Goal: Task Accomplishment & Management: Manage account settings

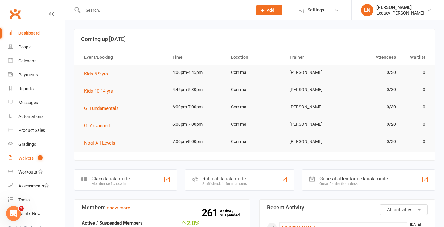
click at [30, 158] on div "Waivers" at bounding box center [25, 157] width 15 height 5
click at [12, 158] on icon at bounding box center [10, 157] width 5 height 5
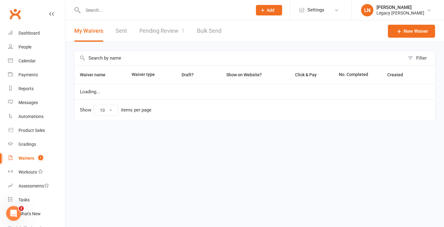
click at [149, 25] on link "Pending Review 1" at bounding box center [161, 30] width 45 height 21
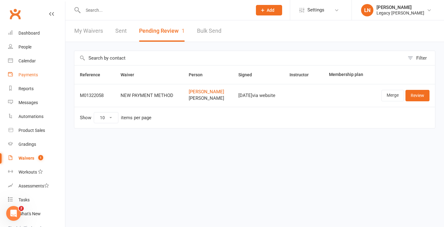
click at [33, 70] on link "Payments" at bounding box center [36, 75] width 57 height 14
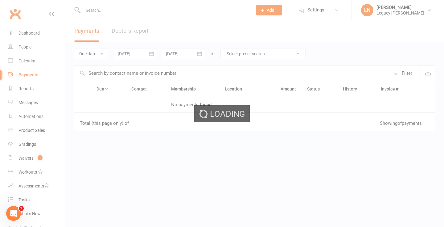
click at [136, 38] on div "Loading" at bounding box center [222, 113] width 444 height 227
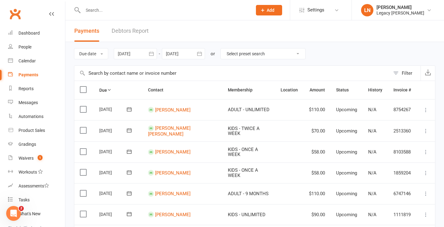
click at [132, 30] on link "Debtors Report" at bounding box center [130, 30] width 37 height 21
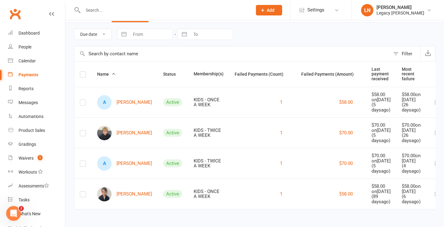
scroll to position [39, 0]
click at [31, 34] on div "Dashboard" at bounding box center [28, 33] width 21 height 5
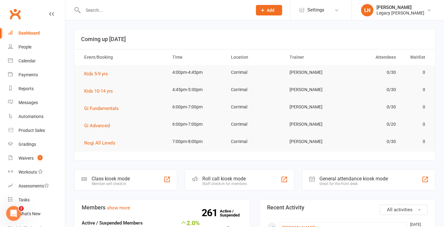
click at [107, 10] on input "text" at bounding box center [164, 10] width 167 height 9
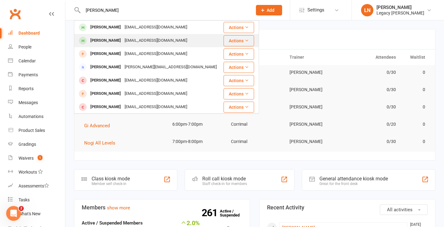
type input "brody"
click at [102, 36] on div "Brody Buchanan Lisaredmond88@hotmail.com" at bounding box center [149, 40] width 148 height 13
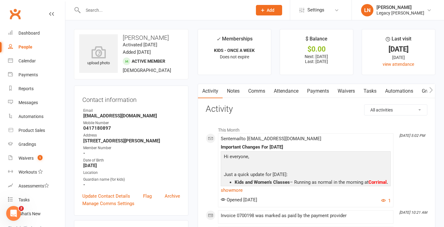
click at [317, 92] on link "Payments" at bounding box center [318, 91] width 31 height 14
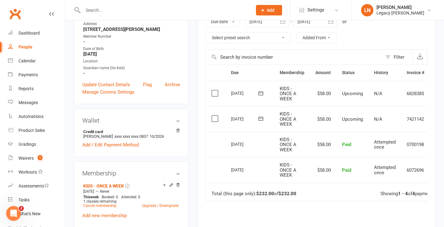
scroll to position [0, 21]
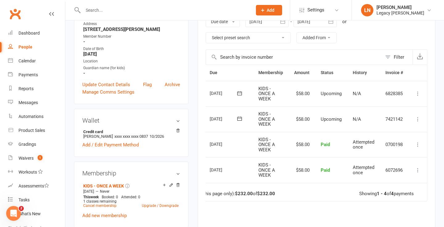
click at [416, 119] on icon at bounding box center [418, 119] width 6 height 6
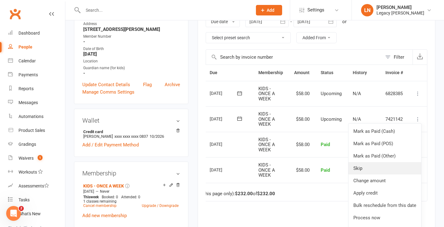
click at [378, 173] on link "Skip" at bounding box center [384, 168] width 73 height 12
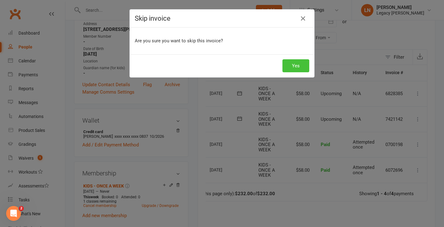
click at [301, 64] on button "Yes" at bounding box center [295, 65] width 27 height 13
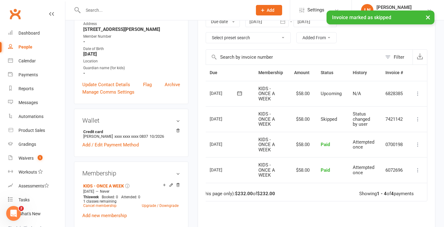
click at [418, 94] on icon at bounding box center [418, 93] width 6 height 6
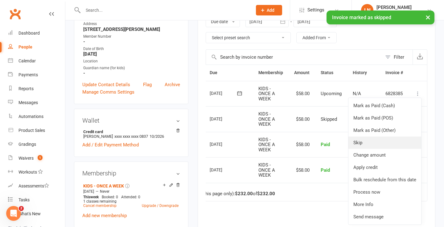
click at [377, 142] on link "Skip" at bounding box center [384, 142] width 73 height 12
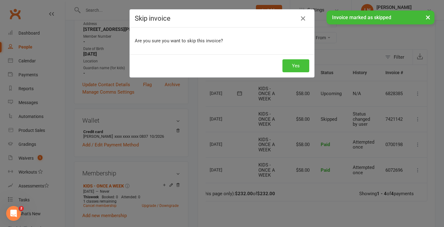
click at [304, 63] on button "Yes" at bounding box center [295, 65] width 27 height 13
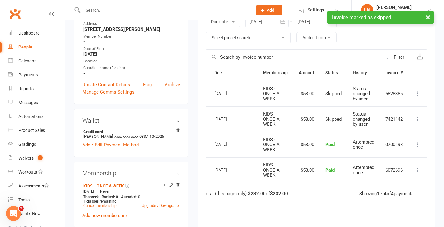
scroll to position [28, 0]
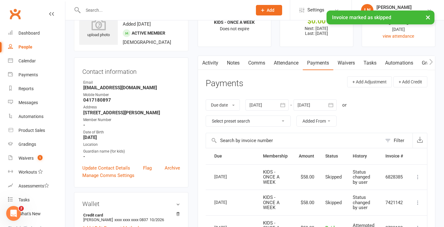
click at [233, 66] on link "Notes" at bounding box center [233, 63] width 21 height 14
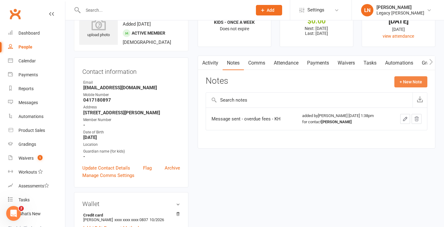
click at [409, 79] on button "+ New Note" at bounding box center [410, 81] width 33 height 11
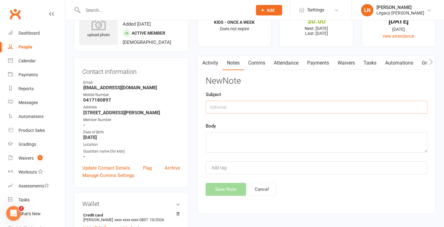
click at [331, 105] on input "text" at bounding box center [317, 107] width 222 height 13
type input "Skipped Payments"
click at [315, 132] on textarea at bounding box center [317, 142] width 222 height 20
type textarea "o"
type textarea "h"
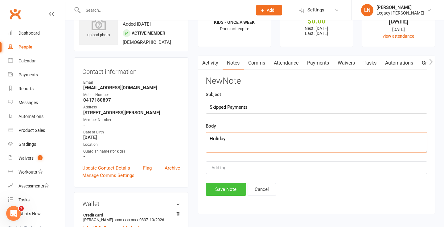
type textarea "Holiday"
click at [234, 187] on button "Save Note" at bounding box center [226, 189] width 40 height 13
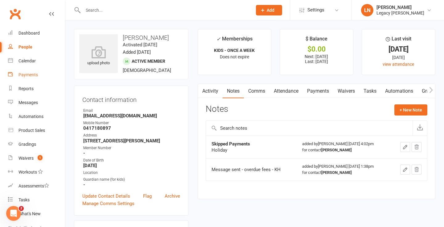
click at [27, 72] on div "Payments" at bounding box center [27, 74] width 19 height 5
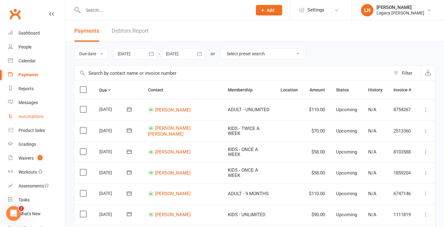
scroll to position [70, 0]
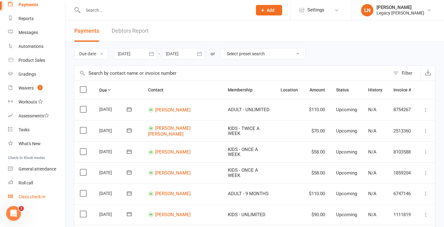
click at [31, 194] on div "Class check-in" at bounding box center [31, 196] width 27 height 5
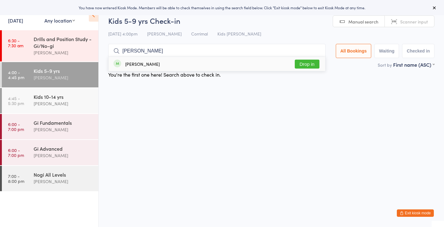
type input "aurelio"
click at [301, 65] on button "Drop in" at bounding box center [307, 64] width 25 height 9
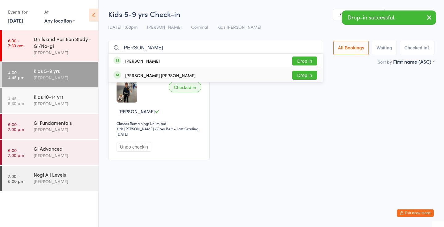
type input "flynn"
click at [308, 76] on button "Drop in" at bounding box center [304, 75] width 25 height 9
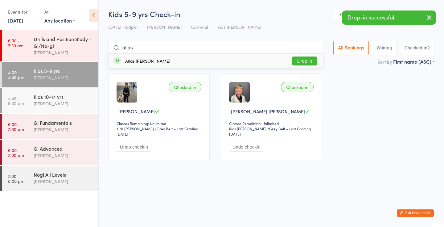
type input "atlas"
click at [303, 58] on button "Drop in" at bounding box center [304, 60] width 25 height 9
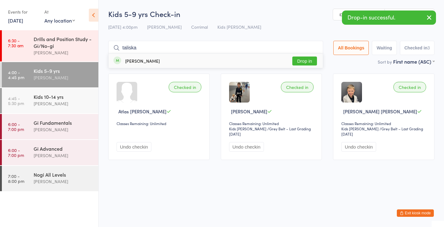
type input "taliska"
click at [298, 62] on button "Drop in" at bounding box center [304, 60] width 25 height 9
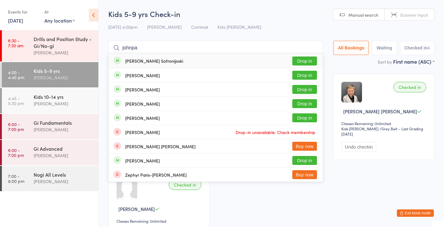
type input "johnpa"
click at [295, 59] on button "Drop in" at bounding box center [304, 60] width 25 height 9
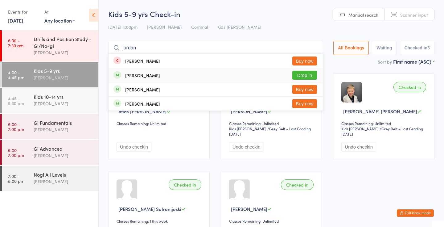
type input "jordan"
click at [306, 73] on button "Drop in" at bounding box center [304, 75] width 25 height 9
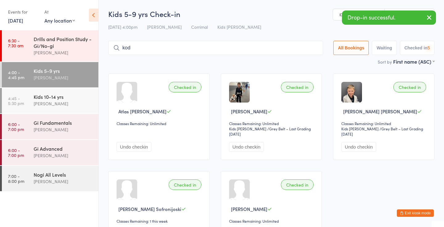
type input "kodi"
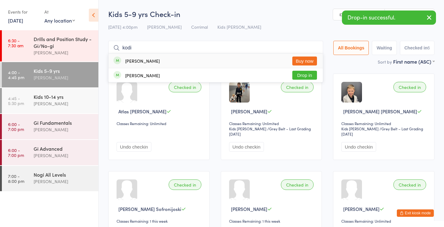
click at [313, 47] on input "kodi" at bounding box center [215, 48] width 215 height 14
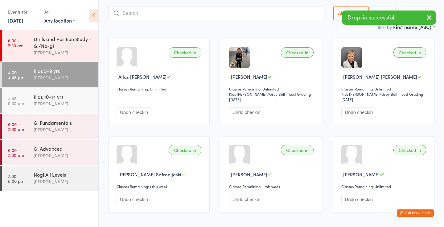
scroll to position [41, 0]
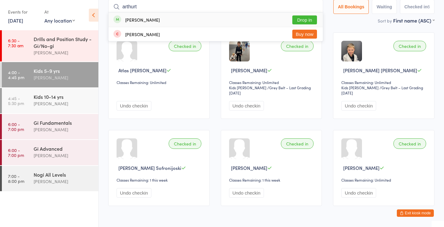
type input "arthurt"
click at [300, 21] on button "Drop in" at bounding box center [304, 19] width 25 height 9
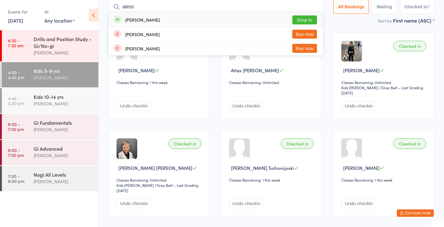
type input "aless"
click at [307, 18] on button "Drop in" at bounding box center [304, 19] width 25 height 9
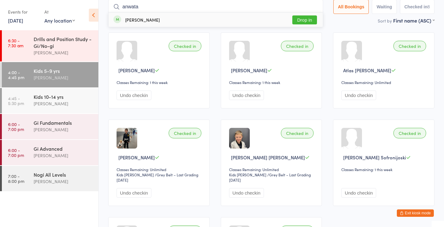
type input "anwata"
click at [299, 18] on button "Drop in" at bounding box center [304, 19] width 25 height 9
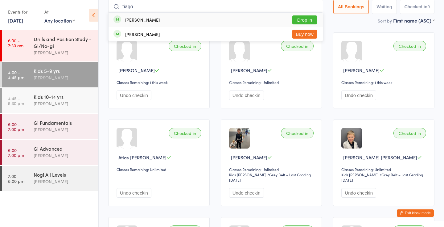
type input "tiago"
click at [302, 18] on button "Drop in" at bounding box center [304, 19] width 25 height 9
type input "ziggie"
click at [302, 20] on button "Drop in" at bounding box center [302, 19] width 25 height 9
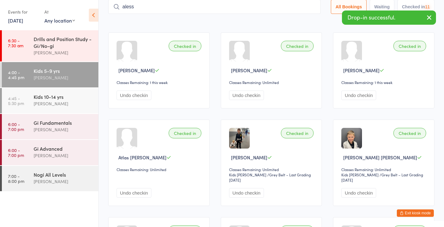
type input "alessa"
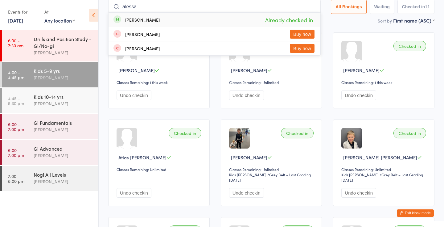
click at [310, 8] on input "alessa" at bounding box center [214, 7] width 212 height 14
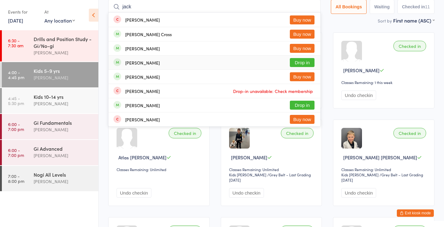
type input "jack"
click at [304, 62] on button "Drop in" at bounding box center [302, 62] width 25 height 9
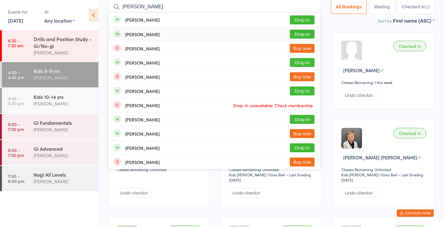
type input "[PERSON_NAME]"
click at [297, 34] on button "Drop in" at bounding box center [302, 34] width 25 height 9
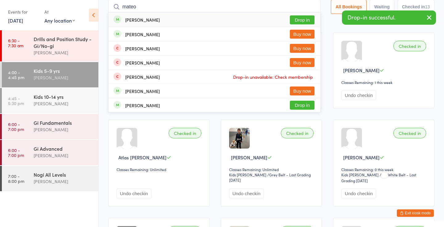
type input "mateo"
click at [299, 20] on button "Drop in" at bounding box center [302, 19] width 25 height 9
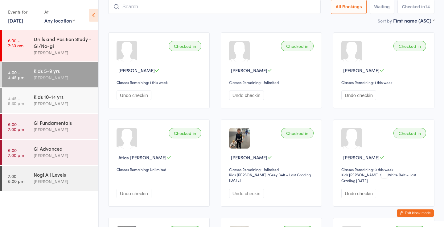
click at [425, 213] on button "Exit kiosk mode" at bounding box center [415, 212] width 37 height 7
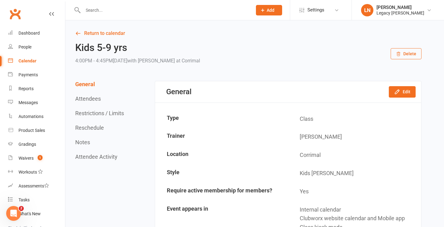
click at [112, 12] on input "text" at bounding box center [164, 10] width 167 height 9
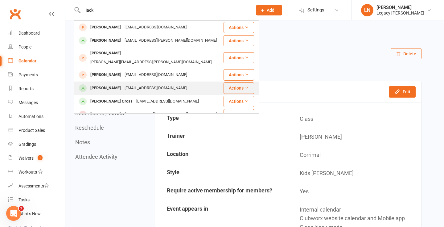
type input "jack"
click at [110, 82] on div "[PERSON_NAME] [EMAIL_ADDRESS][DOMAIN_NAME]" at bounding box center [149, 88] width 148 height 13
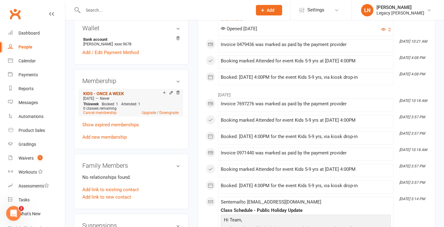
scroll to position [204, 0]
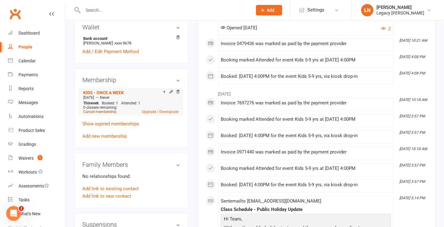
click at [100, 111] on link "Cancel membership" at bounding box center [99, 111] width 33 height 4
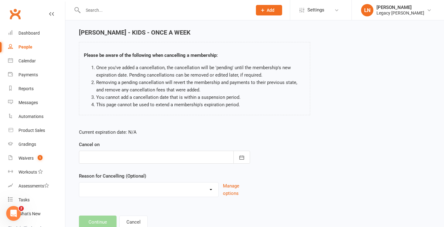
scroll to position [40, 0]
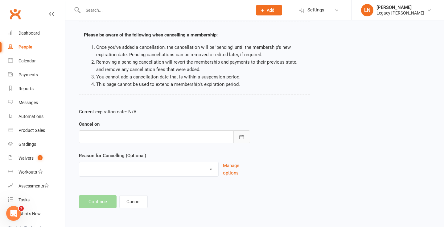
click at [245, 133] on button "button" at bounding box center [241, 136] width 17 height 13
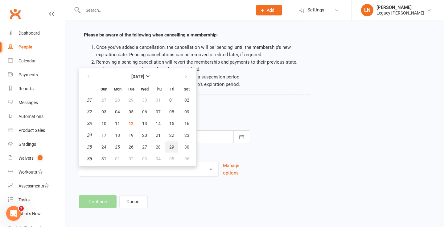
click at [171, 147] on span "29" at bounding box center [171, 146] width 5 height 5
type input "29 Aug 2025"
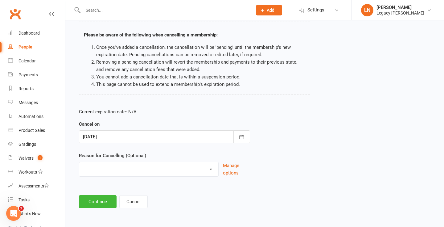
click at [155, 169] on select "Change to casual classes Financial reasons Illness Injury Lost interest Members…" at bounding box center [148, 168] width 139 height 12
click at [143, 174] on div "Change to casual classes Financial reasons Illness Injury Lost interest Members…" at bounding box center [149, 169] width 140 height 15
click at [143, 166] on select "Change to casual classes Financial reasons Illness Injury Lost interest Members…" at bounding box center [148, 168] width 139 height 12
select select "12"
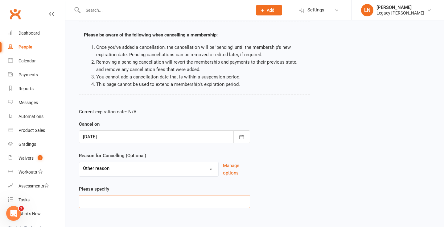
click at [105, 198] on input at bounding box center [164, 201] width 171 height 13
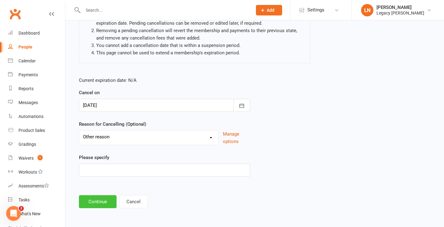
click at [99, 201] on button "Continue" at bounding box center [98, 201] width 38 height 13
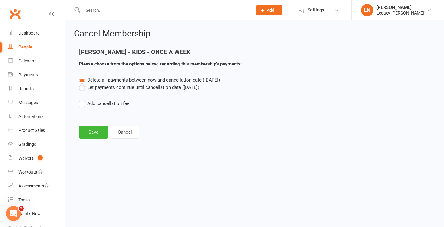
scroll to position [0, 0]
click at [109, 87] on label "Let payments continue until cancellation date (Aug 29, 2025)" at bounding box center [139, 87] width 120 height 7
click at [83, 84] on input "Let payments continue until cancellation date (Aug 29, 2025)" at bounding box center [81, 84] width 4 height 0
click at [95, 129] on button "Save" at bounding box center [93, 131] width 29 height 13
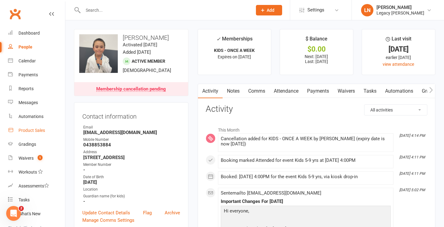
click at [33, 133] on link "Product Sales" at bounding box center [36, 130] width 57 height 14
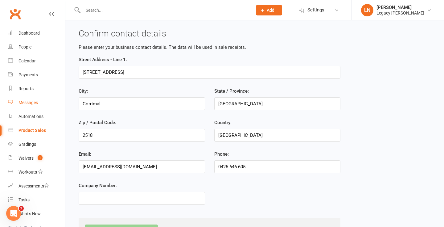
click at [32, 102] on div "Messages" at bounding box center [27, 102] width 19 height 5
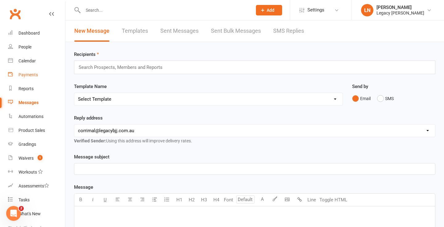
click at [27, 68] on link "Payments" at bounding box center [36, 75] width 57 height 14
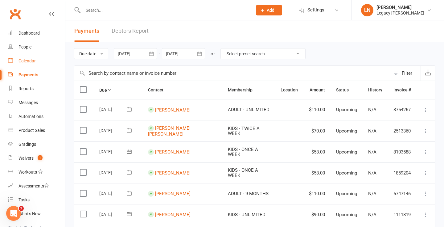
click at [27, 67] on link "Calendar" at bounding box center [36, 61] width 57 height 14
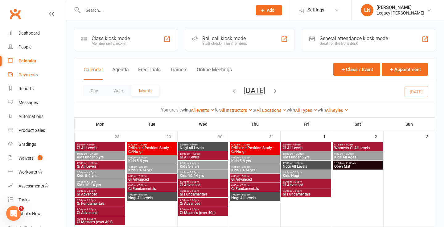
click at [30, 75] on div "Payments" at bounding box center [27, 74] width 19 height 5
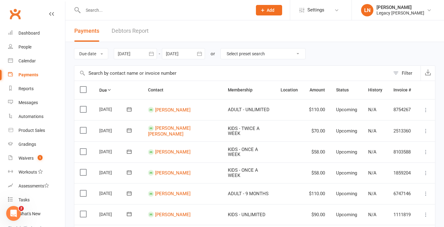
click at [137, 33] on link "Debtors Report" at bounding box center [130, 30] width 37 height 21
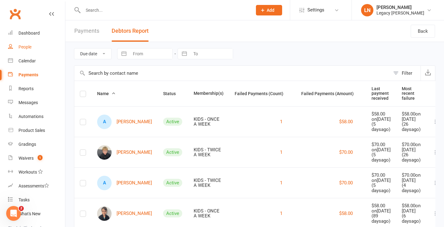
click at [26, 49] on div "People" at bounding box center [24, 46] width 13 height 5
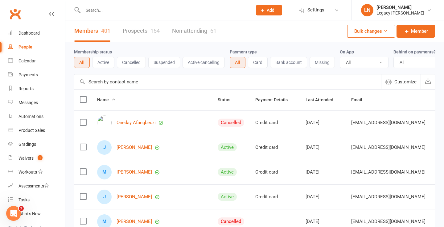
click at [192, 37] on link "Non-attending 61" at bounding box center [194, 30] width 44 height 21
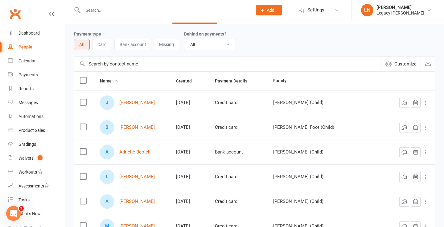
scroll to position [18, 0]
click at [209, 46] on select "All No Yes" at bounding box center [209, 44] width 51 height 10
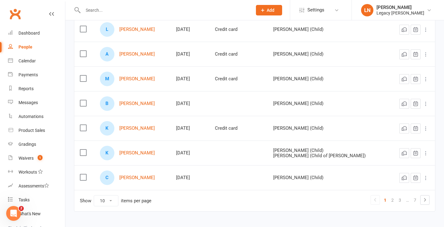
scroll to position [0, 0]
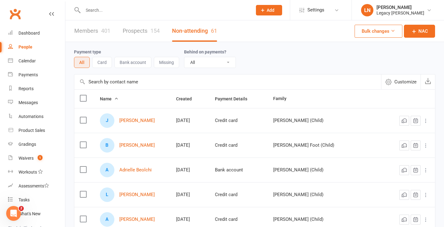
click at [136, 27] on link "Prospects 154" at bounding box center [141, 30] width 37 height 21
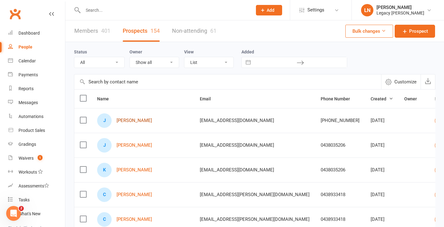
click at [137, 118] on link "Jack Snyder" at bounding box center [134, 120] width 35 height 5
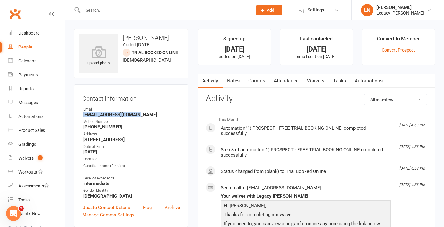
drag, startPoint x: 84, startPoint y: 114, endPoint x: 144, endPoint y: 114, distance: 59.5
click at [144, 114] on strong "Johntsnyder9@gmail.com" at bounding box center [131, 115] width 97 height 6
copy strong "Johntsnyder9@gmail.com"
click at [258, 76] on link "Comms" at bounding box center [257, 81] width 26 height 14
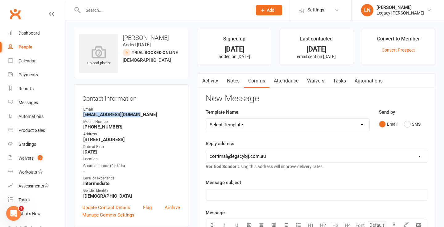
click at [249, 126] on select "Select Template [Email] Membership fee's - overdue [Email] Kids membership info…" at bounding box center [287, 124] width 163 height 12
select select "3"
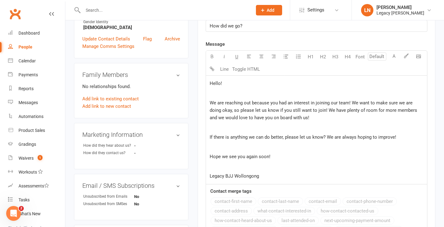
scroll to position [169, 0]
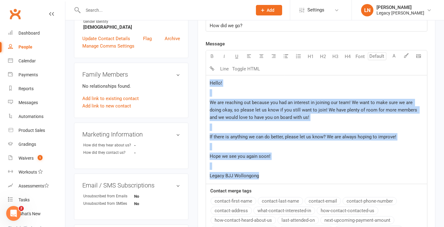
drag, startPoint x: 262, startPoint y: 174, endPoint x: 207, endPoint y: 82, distance: 106.9
click at [207, 82] on div "Hello! We are reaching out because you had an interest in joining our team! We …" at bounding box center [316, 129] width 221 height 108
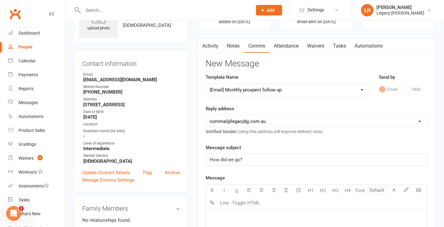
scroll to position [0, 0]
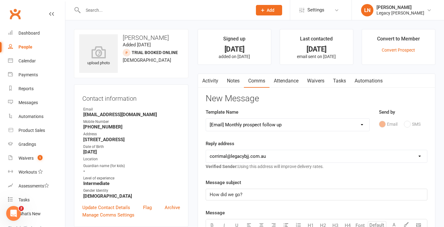
click at [216, 81] on link "Activity" at bounding box center [210, 81] width 25 height 14
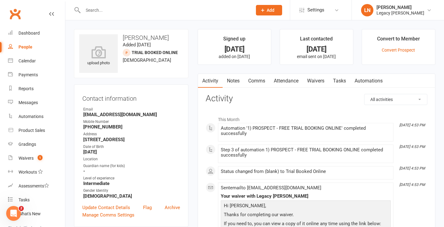
click at [23, 47] on div "People" at bounding box center [25, 46] width 14 height 5
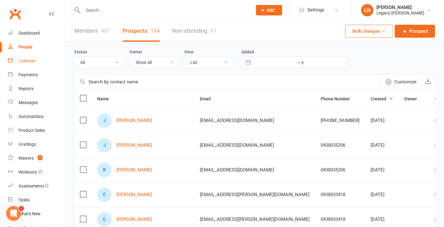
click at [22, 62] on div "Calendar" at bounding box center [26, 60] width 17 height 5
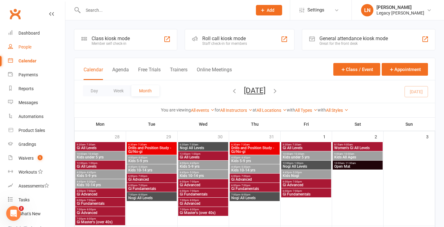
click at [24, 46] on div "People" at bounding box center [24, 46] width 13 height 5
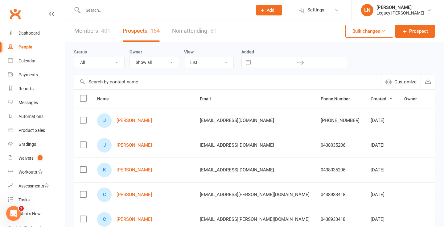
click at [97, 24] on link "Members 401" at bounding box center [92, 30] width 36 height 21
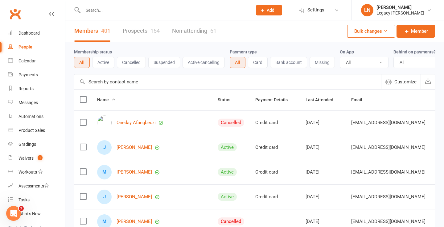
click at [205, 62] on button "Active cancelling" at bounding box center [204, 62] width 42 height 11
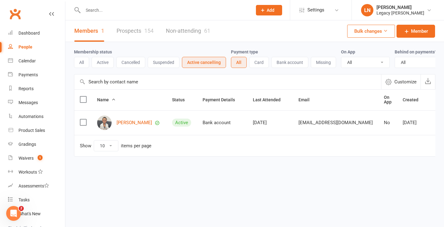
click at [105, 60] on button "Active" at bounding box center [103, 62] width 22 height 11
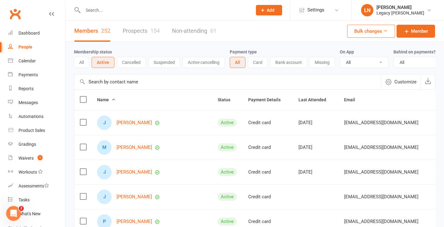
click at [83, 60] on button "All" at bounding box center [81, 62] width 15 height 11
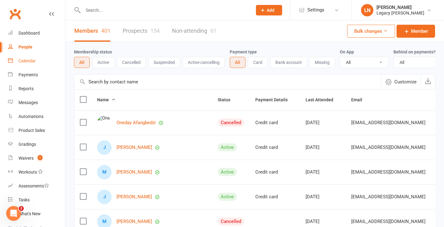
click at [35, 59] on div "Calendar" at bounding box center [26, 60] width 17 height 5
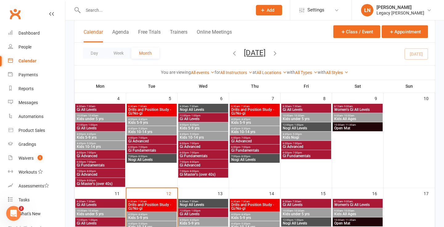
scroll to position [133, 0]
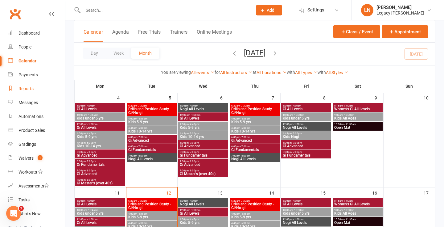
click at [31, 86] on div "Reports" at bounding box center [25, 88] width 15 height 5
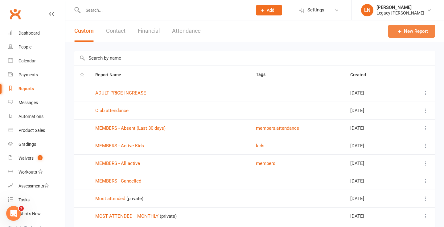
click at [412, 33] on link "New Report" at bounding box center [411, 31] width 47 height 13
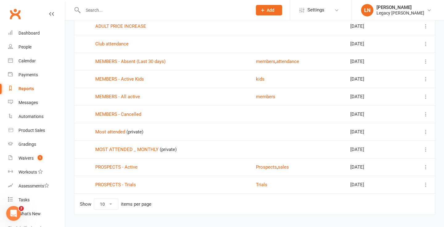
scroll to position [68, 0]
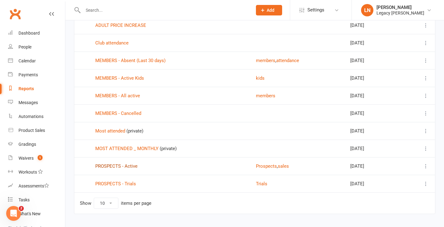
click at [120, 165] on link "PROSPECTS - Active" at bounding box center [116, 166] width 42 height 6
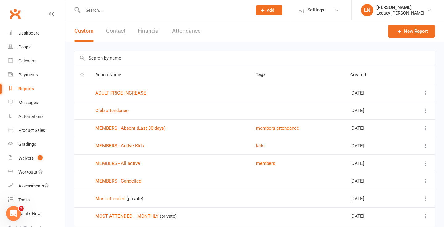
click at [175, 30] on button "Attendance" at bounding box center [186, 30] width 29 height 21
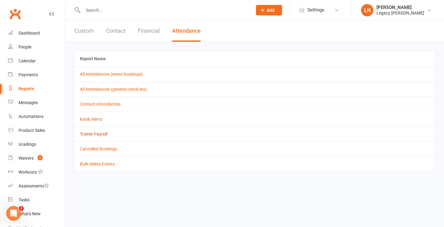
click at [104, 134] on link "Trainer Payroll" at bounding box center [93, 133] width 27 height 5
select select "false"
click at [101, 7] on input "text" at bounding box center [164, 10] width 167 height 9
click at [96, 13] on input "text" at bounding box center [164, 10] width 167 height 9
click at [80, 34] on button "Custom" at bounding box center [83, 30] width 19 height 21
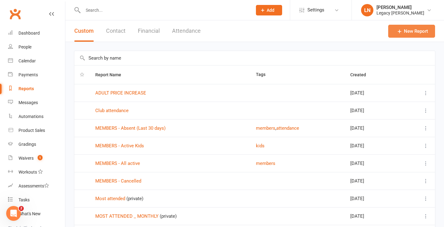
click at [413, 33] on link "New Report" at bounding box center [411, 31] width 47 height 13
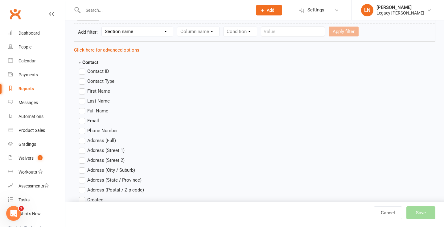
scroll to position [119, 0]
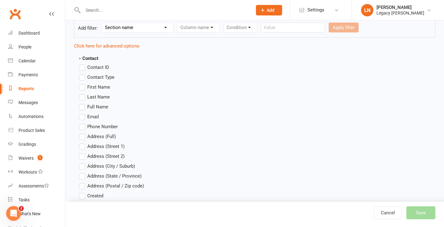
type input "Non Attending"
click at [101, 87] on span "First Name" at bounding box center [98, 86] width 23 height 6
click at [83, 83] on input "First Name" at bounding box center [81, 83] width 4 height 0
click at [96, 95] on span "Last Name" at bounding box center [98, 96] width 23 height 6
click at [83, 93] on input "Last Name" at bounding box center [81, 93] width 4 height 0
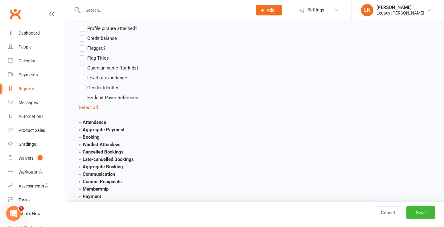
scroll to position [613, 0]
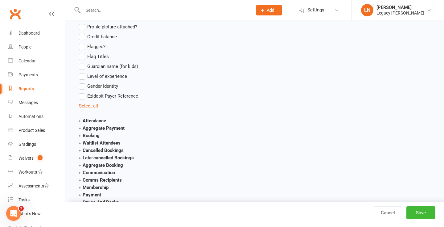
click at [90, 118] on strong "Attendance" at bounding box center [92, 121] width 27 height 6
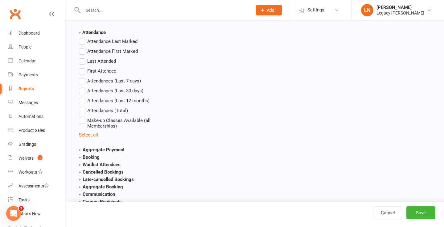
scroll to position [701, 0]
click at [88, 154] on strong "Booking" at bounding box center [89, 157] width 21 height 6
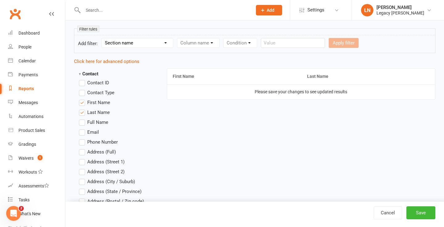
scroll to position [101, 0]
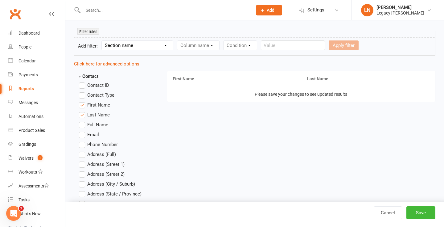
click at [158, 47] on select "Section name Contact Attendance Aggregate Payment Booking Waitlist Attendees Ca…" at bounding box center [137, 45] width 71 height 9
select select "0"
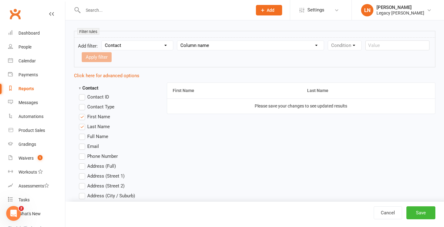
click at [187, 47] on select "Column name Contact Type First Name Last Name Full Name Email Phone Number Addr…" at bounding box center [250, 45] width 146 height 9
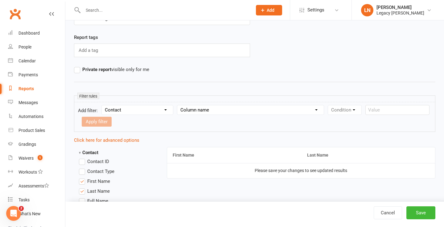
scroll to position [26, 0]
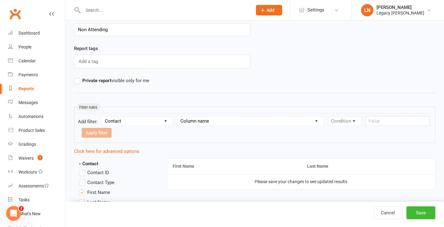
click at [96, 64] on input "text" at bounding box center [89, 61] width 22 height 8
type input "retention"
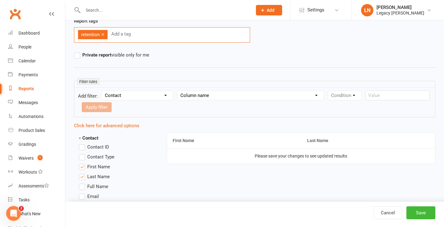
scroll to position [55, 0]
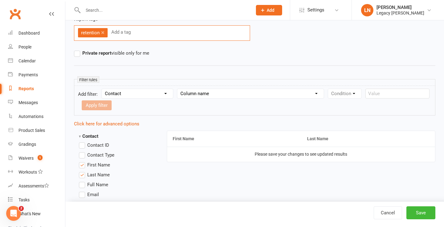
click at [133, 90] on select "Section name Contact Attendance Aggregate Payment Booking Waitlist Attendees Ca…" at bounding box center [137, 93] width 71 height 9
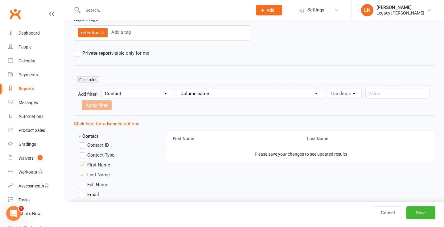
click at [190, 90] on select "Column name Contact Type First Name Last Name Full Name Email Phone Number Addr…" at bounding box center [250, 93] width 146 height 9
select select "17"
click at [356, 93] on select "Condition Equals Does not equal Contains Does not contain Is blank or does not …" at bounding box center [363, 93] width 71 height 9
click at [351, 94] on select "Condition Equals Does not equal Contains Does not contain Is blank or does not …" at bounding box center [363, 93] width 71 height 9
select select "0"
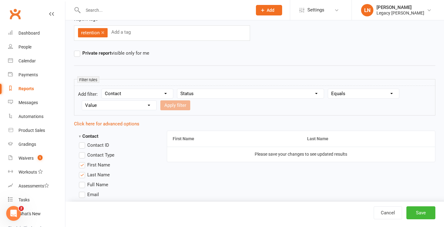
click at [140, 102] on select "Value Prospect: Trial Booked Online Prospect: Free Trial Attended Prospect: Fre…" at bounding box center [119, 105] width 74 height 9
click at [138, 105] on select "Value Prospect: Trial Booked Online Prospect: Free Trial Attended Prospect: Fre…" at bounding box center [119, 105] width 74 height 9
select select "9"
click at [175, 104] on button "Apply filter" at bounding box center [175, 105] width 30 height 10
select select
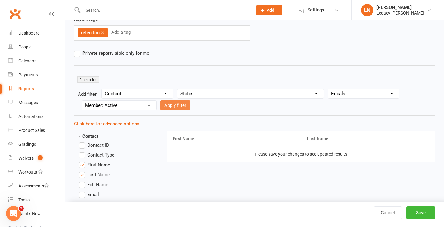
select select
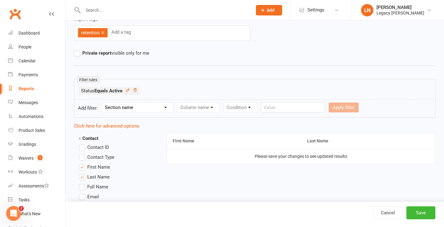
click at [124, 105] on select "Section name Contact Attendance Aggregate Payment Booking Waitlist Attendees Ca…" at bounding box center [137, 107] width 71 height 9
select select "7"
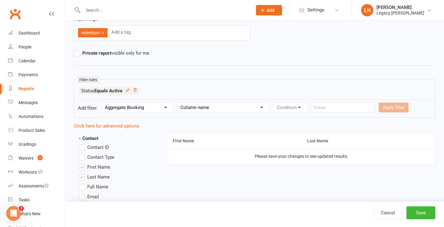
click at [199, 106] on select "Column name Last Scheduled Booking (Date/Time) Last Booking Attended (Date/Time…" at bounding box center [223, 107] width 92 height 9
select select "1"
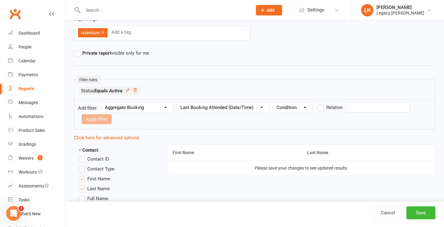
click at [299, 109] on select "Condition Is Is not Before After Before or on After or on Is blank Is not blank" at bounding box center [292, 107] width 39 height 9
select select "4"
click at [322, 109] on label "Relative" at bounding box center [330, 107] width 25 height 7
click at [322, 104] on input "Relative" at bounding box center [320, 104] width 4 height 0
click at [120, 116] on input "number" at bounding box center [127, 119] width 29 height 10
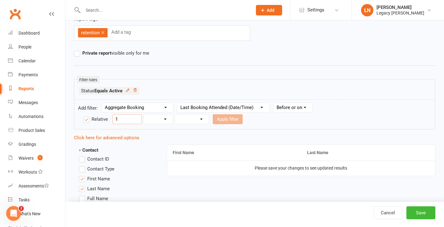
type input "1"
click at [159, 121] on select "Days Weeks Months Years" at bounding box center [158, 118] width 29 height 9
select select "2"
click at [119, 118] on input "1" at bounding box center [127, 119] width 29 height 10
type input "3"
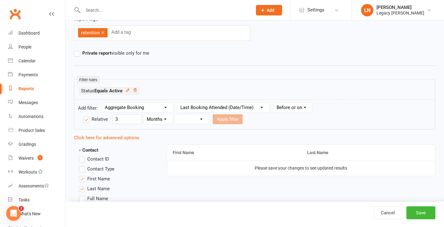
click at [152, 120] on select "Days Weeks Months Years" at bounding box center [158, 118] width 29 height 9
select select "1"
click at [185, 117] on select "From now Ago" at bounding box center [192, 118] width 34 height 9
select select "1"
click at [222, 119] on button "Apply filter" at bounding box center [228, 119] width 30 height 10
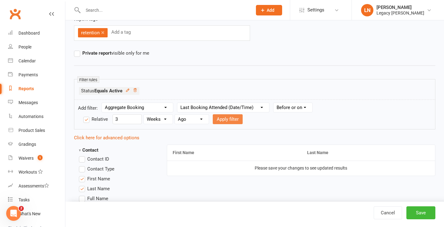
select select
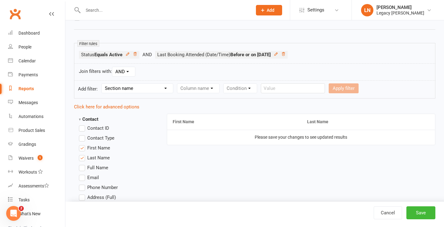
scroll to position [91, 0]
click at [418, 214] on button "Save" at bounding box center [420, 212] width 29 height 13
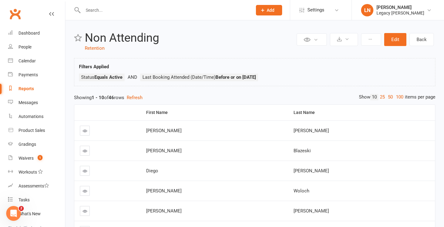
scroll to position [1, 0]
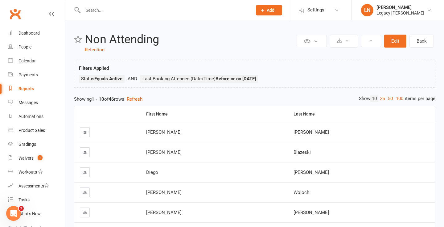
click at [26, 87] on div "Reports" at bounding box center [25, 88] width 15 height 5
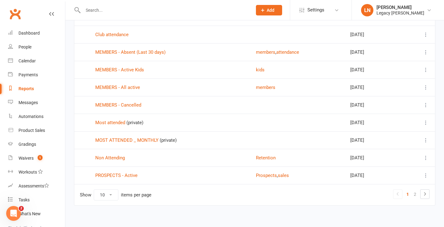
scroll to position [81, 0]
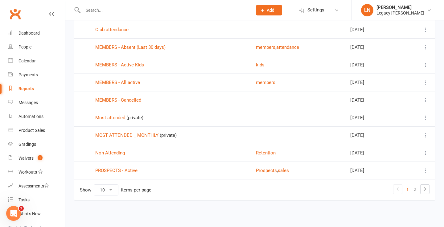
click at [428, 155] on icon at bounding box center [426, 153] width 6 height 6
click at [391, 173] on link "Edit" at bounding box center [398, 177] width 61 height 12
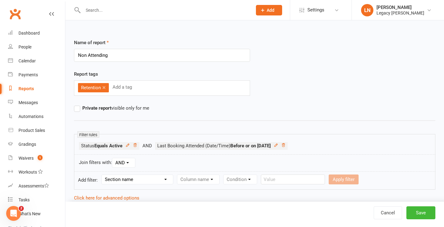
click at [25, 89] on div "Reports" at bounding box center [25, 88] width 15 height 5
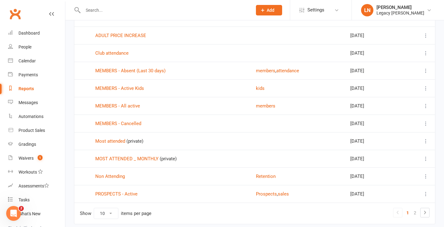
scroll to position [81, 0]
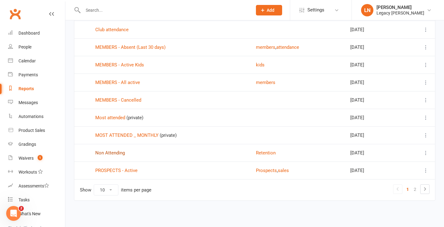
click at [109, 153] on link "Non Attending" at bounding box center [110, 153] width 30 height 6
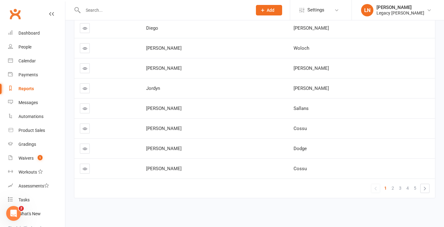
scroll to position [146, 0]
click at [393, 187] on span "2" at bounding box center [393, 187] width 2 height 9
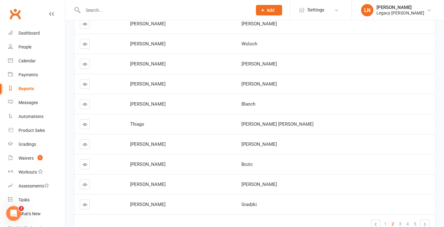
scroll to position [108, 0]
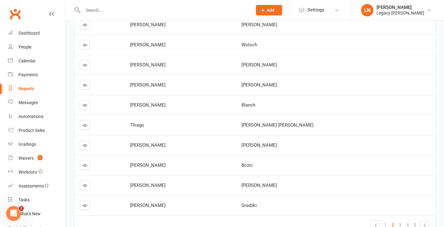
click at [277, 125] on span "Moreira Fonseca Ortiz" at bounding box center [277, 125] width 72 height 6
drag, startPoint x: 254, startPoint y: 125, endPoint x: 302, endPoint y: 128, distance: 48.5
click at [302, 128] on td "Moreira Fonseca Ortiz" at bounding box center [335, 125] width 199 height 20
click at [298, 125] on span "Moreira Fonseca Ortiz" at bounding box center [277, 125] width 72 height 6
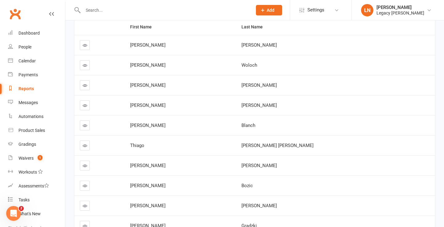
scroll to position [0, 0]
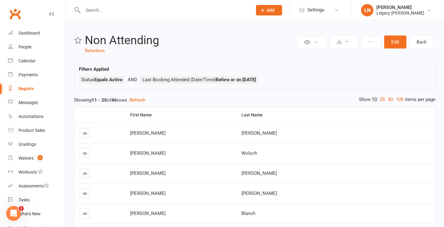
click at [92, 8] on input "text" at bounding box center [164, 10] width 167 height 9
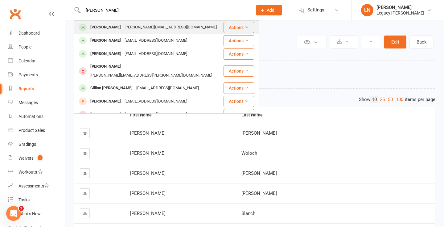
type input "liam skinner"
click at [100, 28] on div "Liam Skinner" at bounding box center [105, 27] width 34 height 9
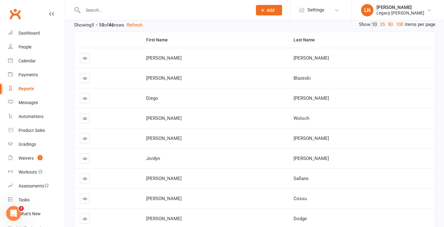
scroll to position [146, 0]
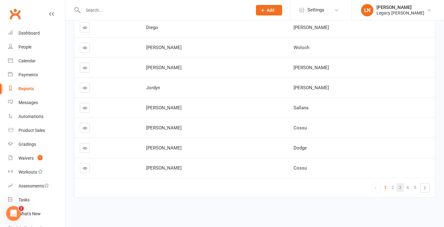
click at [402, 187] on link "3" at bounding box center [399, 187] width 7 height 9
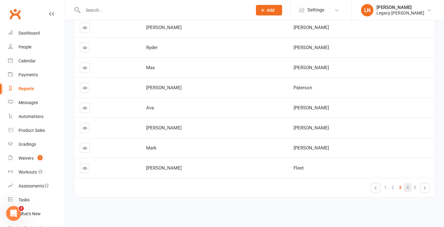
click at [408, 186] on span "4" at bounding box center [407, 187] width 2 height 9
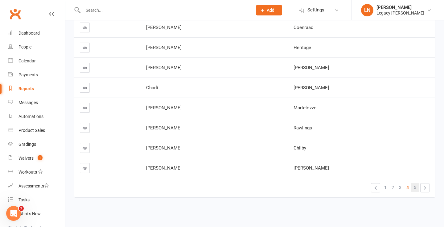
click at [413, 187] on link "5" at bounding box center [414, 187] width 7 height 9
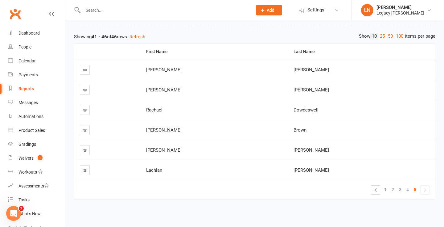
scroll to position [65, 0]
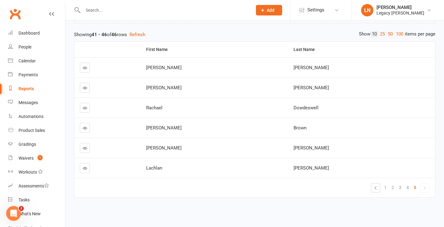
click at [156, 13] on input "text" at bounding box center [164, 10] width 167 height 9
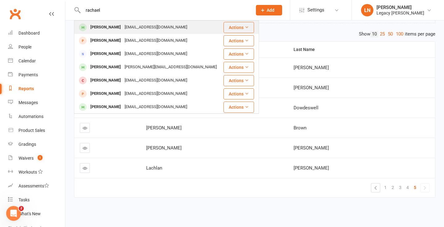
type input "rachael"
click at [112, 27] on div "[PERSON_NAME]" at bounding box center [105, 27] width 34 height 9
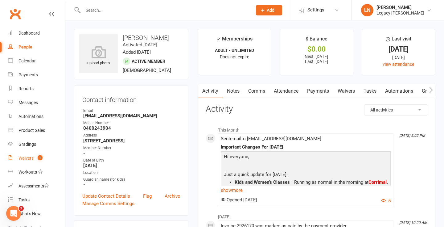
scroll to position [70, 0]
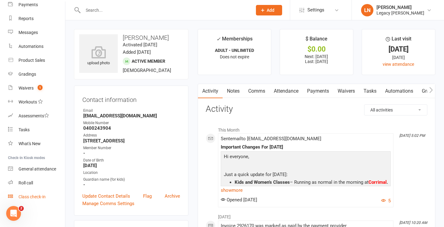
click at [30, 197] on div "Class check-in" at bounding box center [31, 196] width 27 height 5
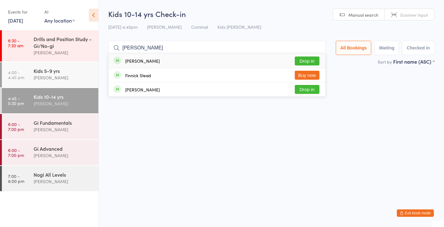
type input "finn"
click at [303, 60] on button "Drop in" at bounding box center [307, 60] width 25 height 9
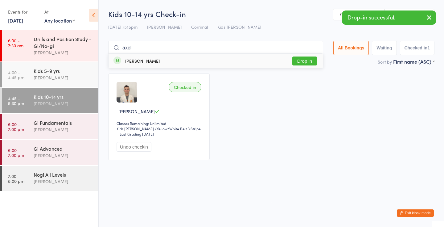
type input "axel"
click at [297, 60] on button "Drop in" at bounding box center [304, 60] width 25 height 9
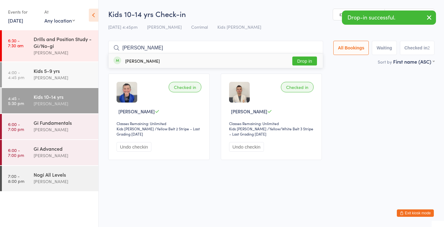
type input "aaliyah"
click at [298, 61] on button "Drop in" at bounding box center [304, 60] width 25 height 9
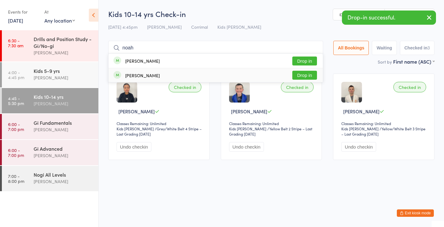
type input "noah"
click at [298, 74] on button "Drop in" at bounding box center [304, 75] width 25 height 9
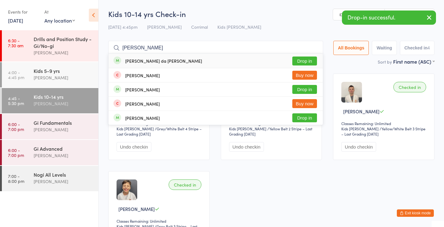
type input "hendrick"
click at [298, 61] on button "Drop in" at bounding box center [304, 60] width 25 height 9
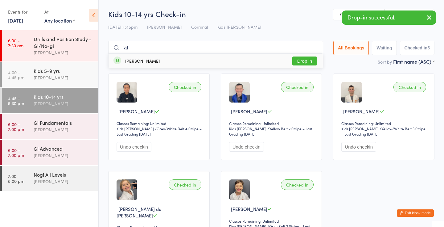
type input "raf"
click at [304, 61] on button "Drop in" at bounding box center [304, 60] width 25 height 9
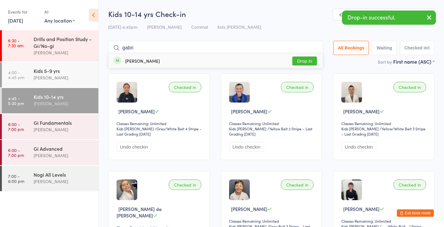
type input "gabri"
click at [303, 61] on button "Drop in" at bounding box center [304, 60] width 25 height 9
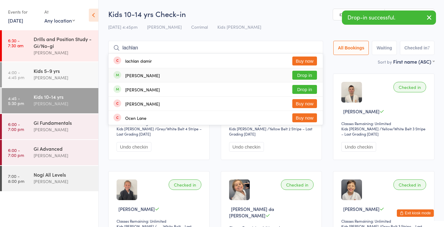
type input "lachlan"
click at [299, 75] on button "Drop in" at bounding box center [304, 75] width 25 height 9
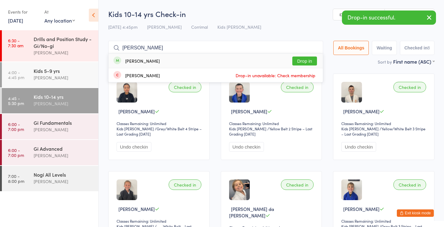
type input "elijah"
click at [305, 58] on button "Drop in" at bounding box center [304, 60] width 25 height 9
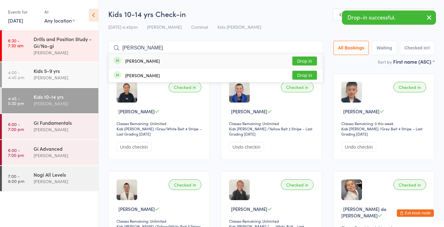
type input "jalal"
click at [301, 60] on button "Drop in" at bounding box center [304, 60] width 25 height 9
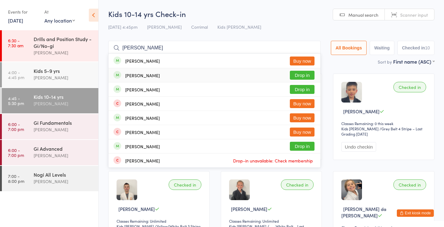
type input "matthew"
click at [301, 75] on button "Drop in" at bounding box center [302, 75] width 25 height 9
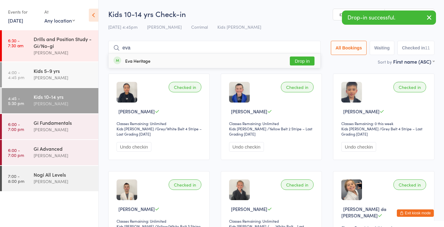
type input "eva"
click at [298, 60] on button "Drop in" at bounding box center [302, 60] width 25 height 9
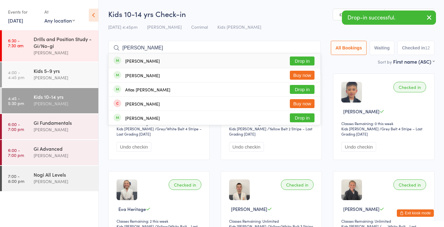
type input "edwin"
click at [296, 60] on button "Drop in" at bounding box center [302, 60] width 25 height 9
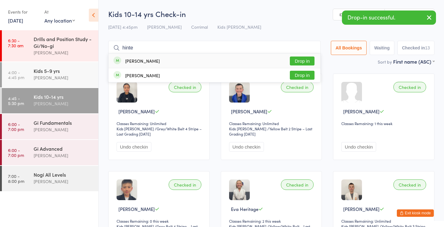
type input "hinte"
click at [304, 58] on button "Drop in" at bounding box center [302, 60] width 25 height 9
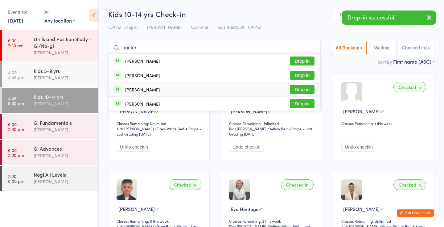
type input "hunter"
click at [300, 88] on button "Drop in" at bounding box center [302, 89] width 25 height 9
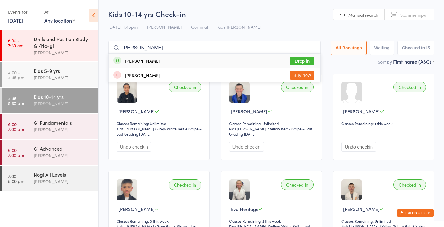
type input "spinks"
click at [302, 60] on button "Drop in" at bounding box center [302, 60] width 25 height 9
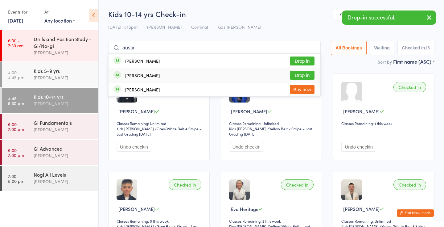
type input "austin"
click at [294, 73] on button "Drop in" at bounding box center [302, 75] width 25 height 9
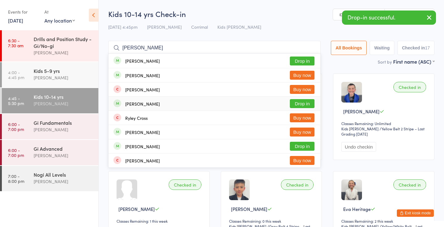
type input "riley"
click at [298, 105] on button "Drop in" at bounding box center [302, 103] width 25 height 9
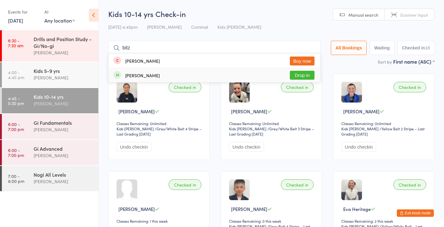
type input "bitz"
click at [296, 77] on button "Drop in" at bounding box center [302, 75] width 25 height 9
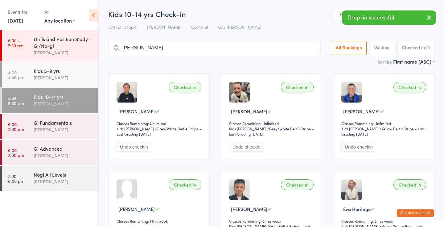
type input "hendricks"
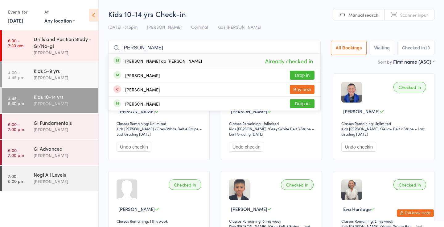
click at [311, 48] on input "hendricks" at bounding box center [214, 48] width 212 height 14
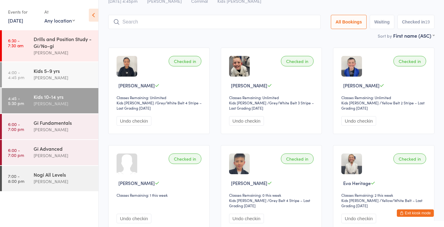
scroll to position [41, 0]
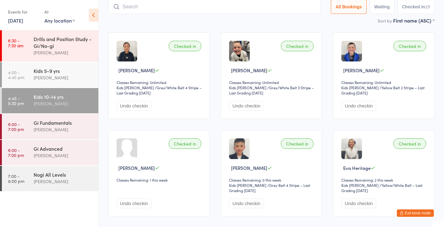
click at [427, 211] on button "Exit kiosk mode" at bounding box center [415, 212] width 37 height 7
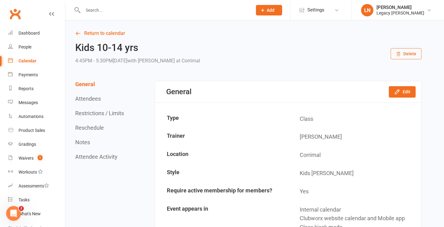
click at [365, 166] on td "Kids [PERSON_NAME]" at bounding box center [355, 173] width 132 height 18
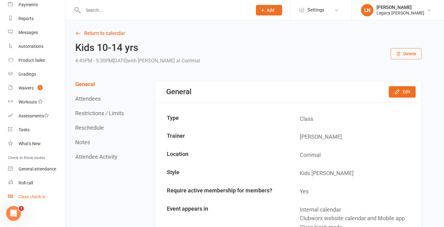
click at [26, 192] on link "Class check-in" at bounding box center [36, 197] width 57 height 14
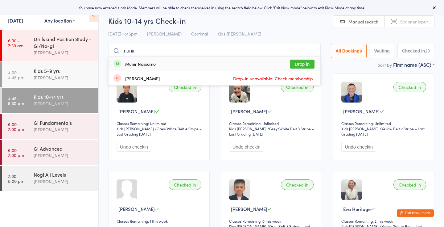
type input "munir"
click at [298, 64] on button "Drop in" at bounding box center [302, 64] width 25 height 9
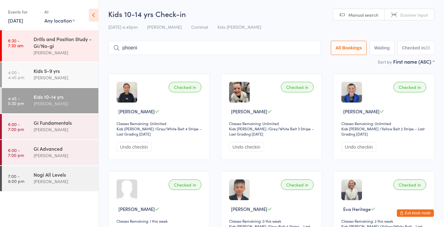
type input "phoenix"
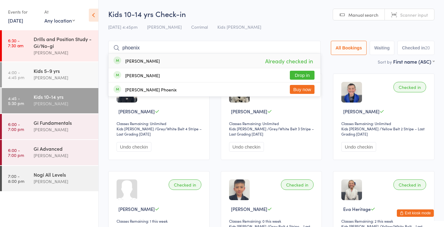
click at [311, 48] on input "phoenix" at bounding box center [214, 48] width 212 height 14
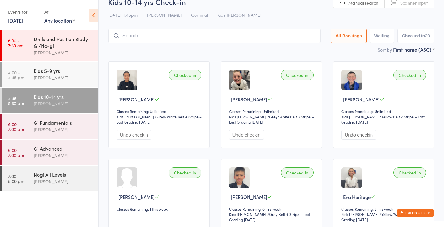
scroll to position [41, 0]
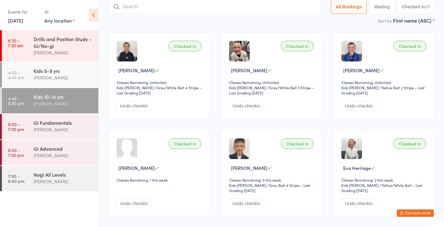
click at [420, 216] on button "Exit kiosk mode" at bounding box center [415, 212] width 37 height 7
click at [417, 212] on button "Exit kiosk mode" at bounding box center [415, 212] width 37 height 7
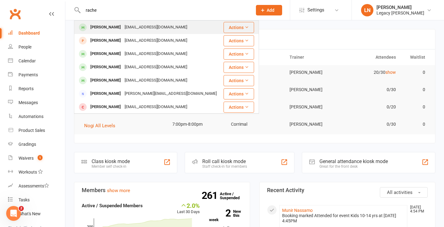
type input "rache"
click at [117, 26] on div "[PERSON_NAME]" at bounding box center [105, 27] width 34 height 9
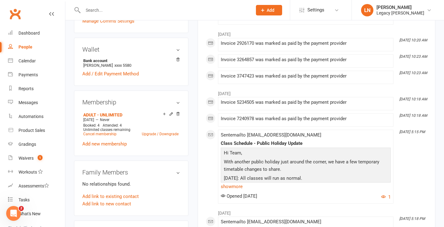
scroll to position [189, 0]
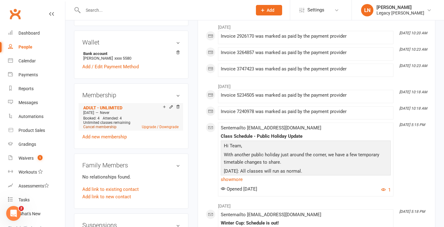
click at [107, 125] on link "Cancel membership" at bounding box center [99, 127] width 33 height 4
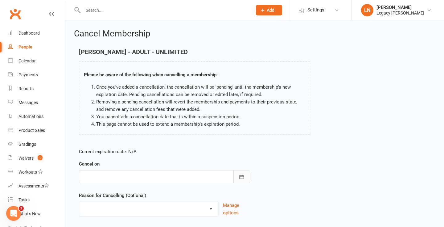
click at [236, 175] on button "button" at bounding box center [241, 176] width 17 height 13
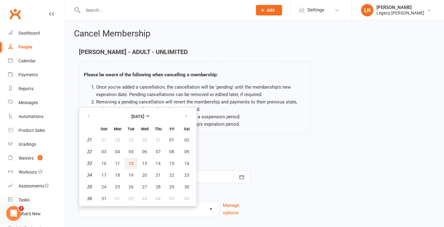
click at [131, 161] on span "12" at bounding box center [131, 163] width 5 height 5
type input "[DATE]"
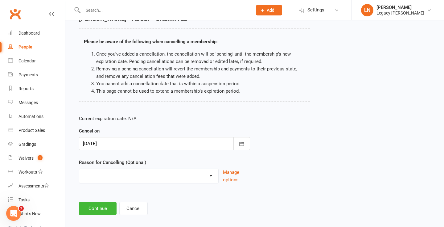
scroll to position [40, 0]
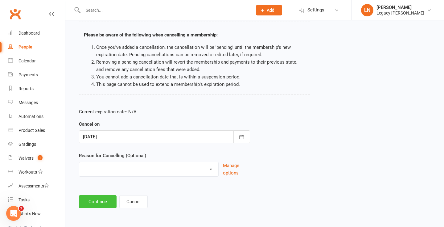
click at [100, 201] on button "Continue" at bounding box center [98, 201] width 38 height 13
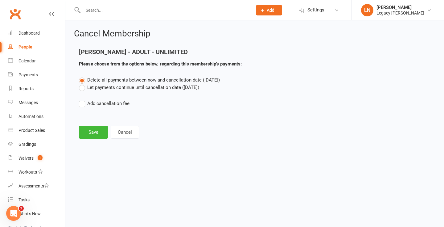
scroll to position [0, 0]
click at [91, 127] on button "Save" at bounding box center [93, 131] width 29 height 13
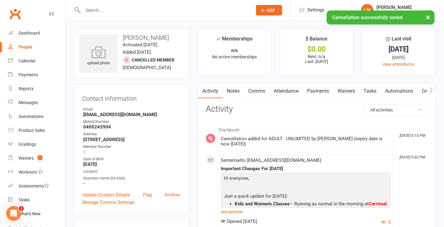
click at [296, 91] on link "Attendance" at bounding box center [285, 91] width 33 height 14
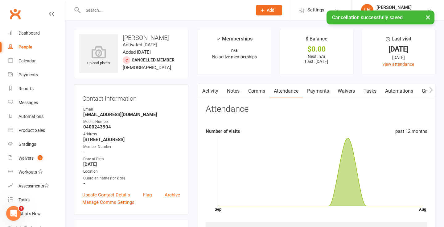
click at [311, 90] on link "Payments" at bounding box center [318, 91] width 31 height 14
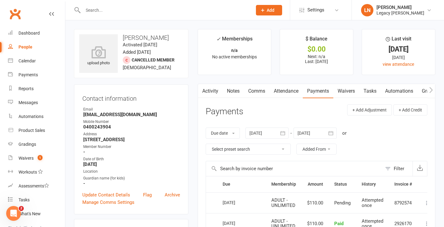
click at [117, 9] on input "text" at bounding box center [164, 10] width 167 height 9
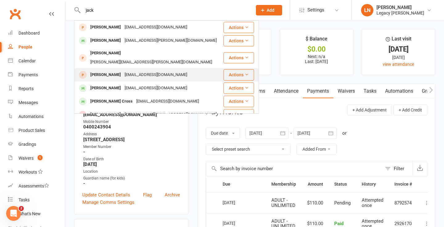
type input "jack"
click at [124, 70] on div "[EMAIL_ADDRESS][DOMAIN_NAME]" at bounding box center [156, 74] width 66 height 9
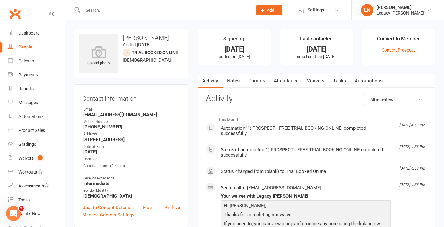
click at [150, 130] on ul "Owner Email [EMAIL_ADDRESS][DOMAIN_NAME] Mobile Number [PHONE_NUMBER] Address […" at bounding box center [131, 152] width 98 height 92
click at [394, 50] on link "Convert Prospect" at bounding box center [398, 49] width 33 height 5
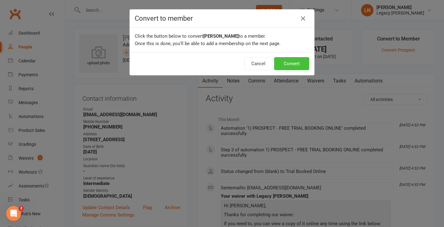
click at [290, 66] on button "Convert" at bounding box center [291, 63] width 35 height 13
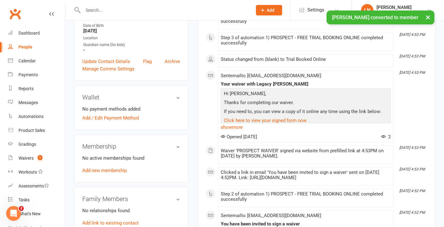
scroll to position [193, 0]
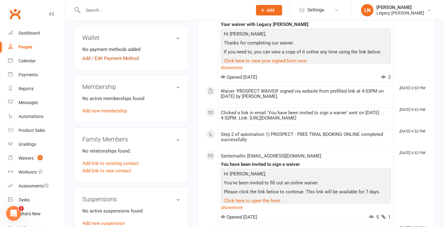
click at [125, 59] on link "Add / Edit Payment Method" at bounding box center [110, 58] width 56 height 7
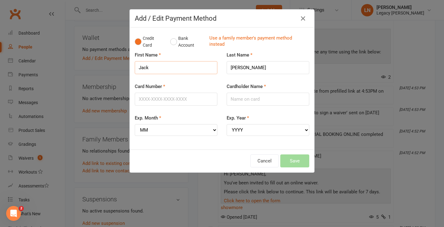
click at [162, 72] on input "Jack" at bounding box center [176, 67] width 83 height 13
type input "[PERSON_NAME]"
click at [164, 100] on input "Card Number" at bounding box center [176, 98] width 83 height 13
type input "[CREDIT_CARD_NUMBER]"
click at [261, 104] on input "Cardholder Name" at bounding box center [268, 98] width 83 height 13
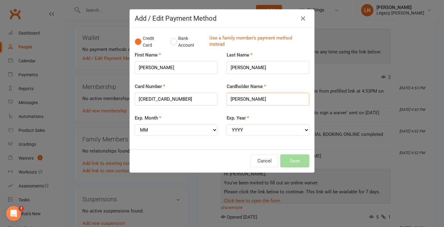
type input "[PERSON_NAME]"
click at [176, 128] on select "MM 01 02 03 04 05 06 07 08 09 10 11 12" at bounding box center [176, 130] width 83 height 12
select select "02"
click at [286, 132] on select "YYYY 2025 2026 2027 2028 2029 2030 2031 2032 2033 2034" at bounding box center [268, 130] width 83 height 12
select select "2028"
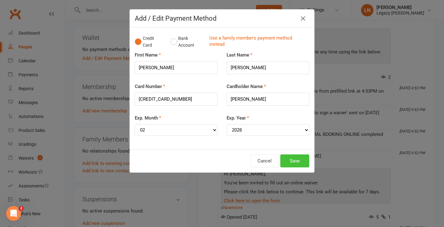
click at [296, 158] on button "Save" at bounding box center [294, 160] width 29 height 13
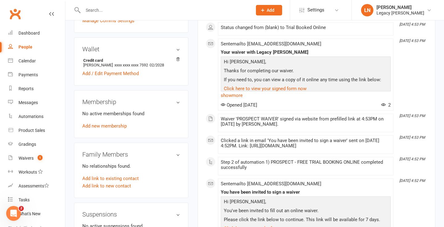
scroll to position [177, 0]
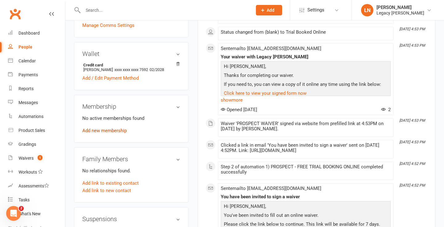
click at [104, 129] on link "Add new membership" at bounding box center [104, 131] width 44 height 6
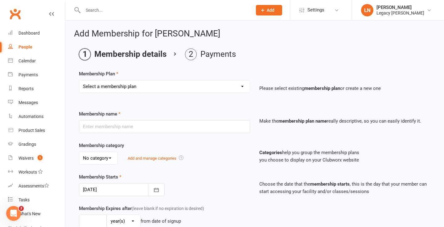
click at [160, 87] on select "Select a membership plan Create new Membership Plan ADULT - UNLIMITED ADULT - C…" at bounding box center [164, 86] width 170 height 12
select select "1"
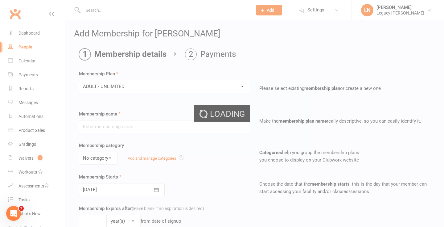
type input "ADULT - UNLIMITED"
select select "0"
type input "0"
select select "2"
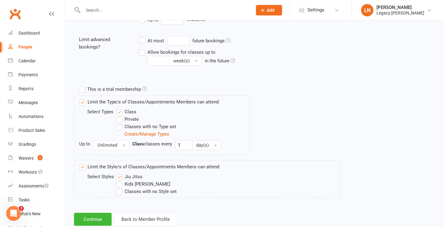
scroll to position [260, 0]
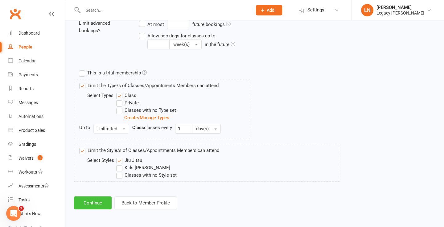
click at [97, 196] on button "Continue" at bounding box center [93, 202] width 38 height 13
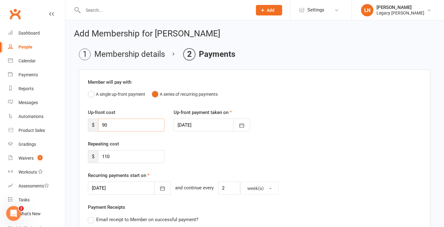
click at [119, 129] on input "90" at bounding box center [131, 124] width 66 height 13
type input "9"
click at [113, 156] on input "110" at bounding box center [131, 156] width 66 height 13
type input "1"
type input "55"
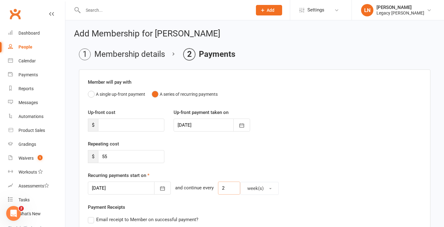
click at [218, 188] on input "2" at bounding box center [229, 187] width 22 height 13
type input "1"
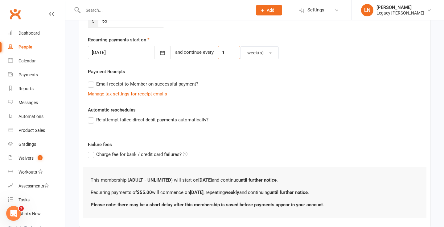
scroll to position [172, 0]
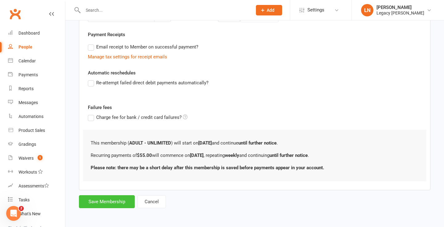
click at [102, 205] on button "Save Membership" at bounding box center [107, 201] width 56 height 13
type input "0"
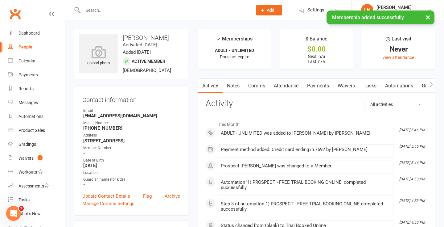
click at [313, 84] on link "Payments" at bounding box center [318, 86] width 31 height 14
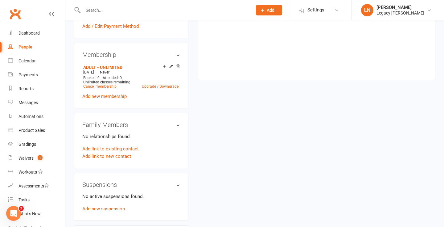
scroll to position [231, 0]
